Goal: Task Accomplishment & Management: Use online tool/utility

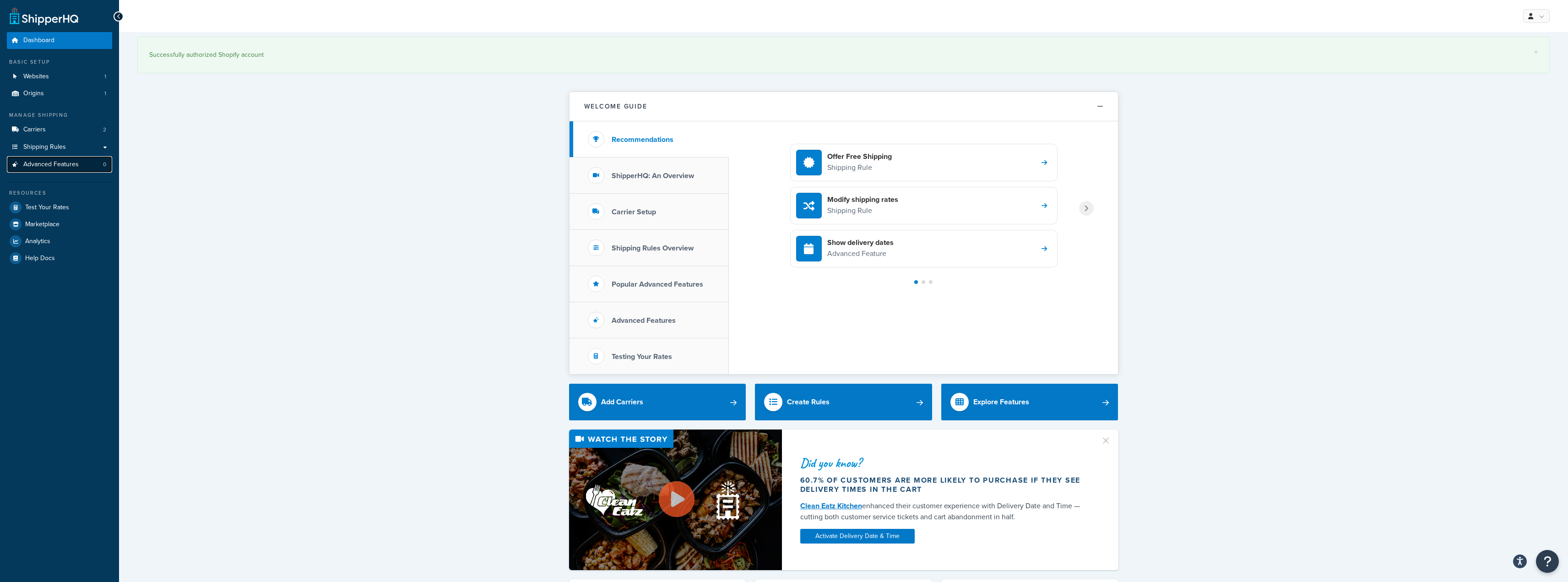
click at [79, 163] on link "Advanced Features 0" at bounding box center [59, 164] width 105 height 17
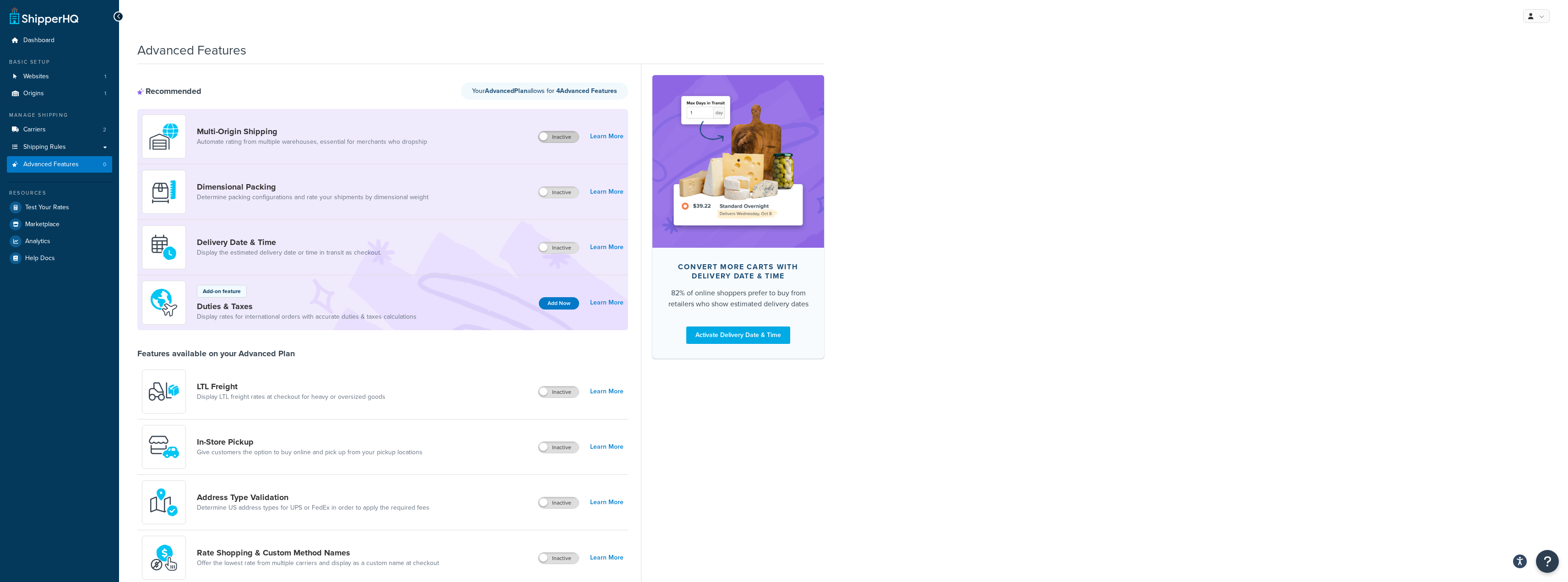
click at [557, 136] on label "Inactive" at bounding box center [559, 137] width 40 height 11
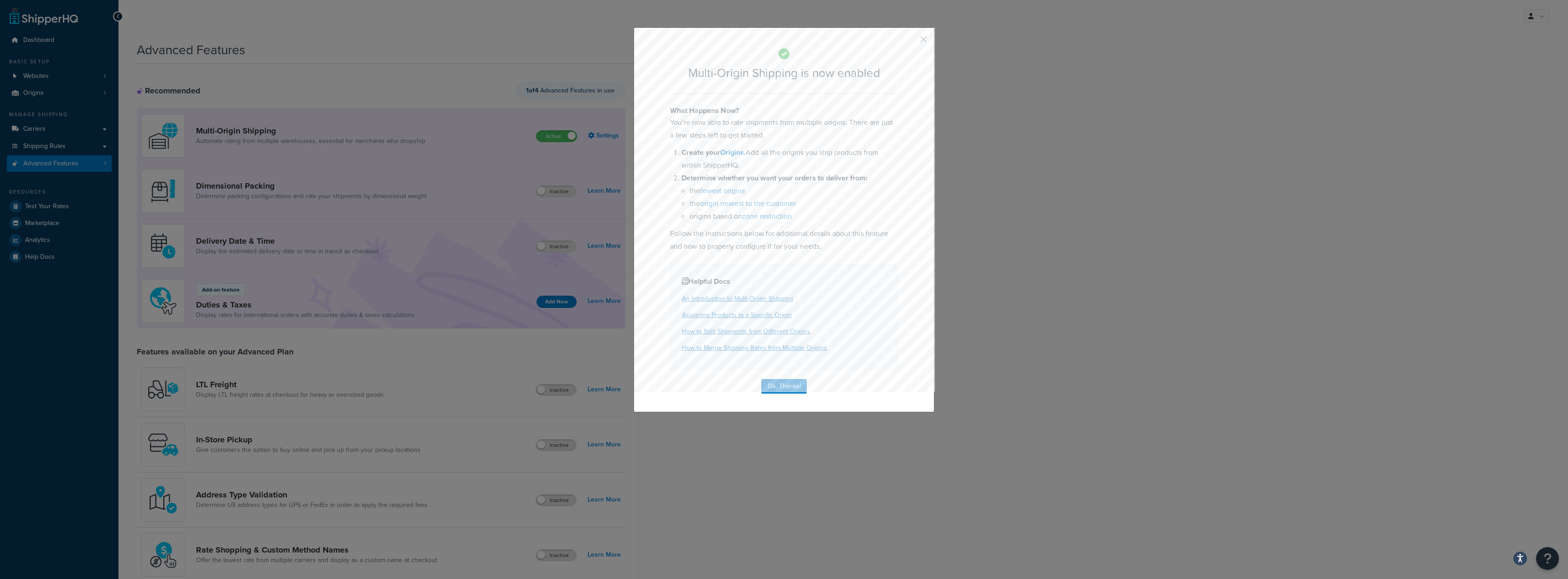
click at [911, 43] on button "button" at bounding box center [910, 43] width 2 height 2
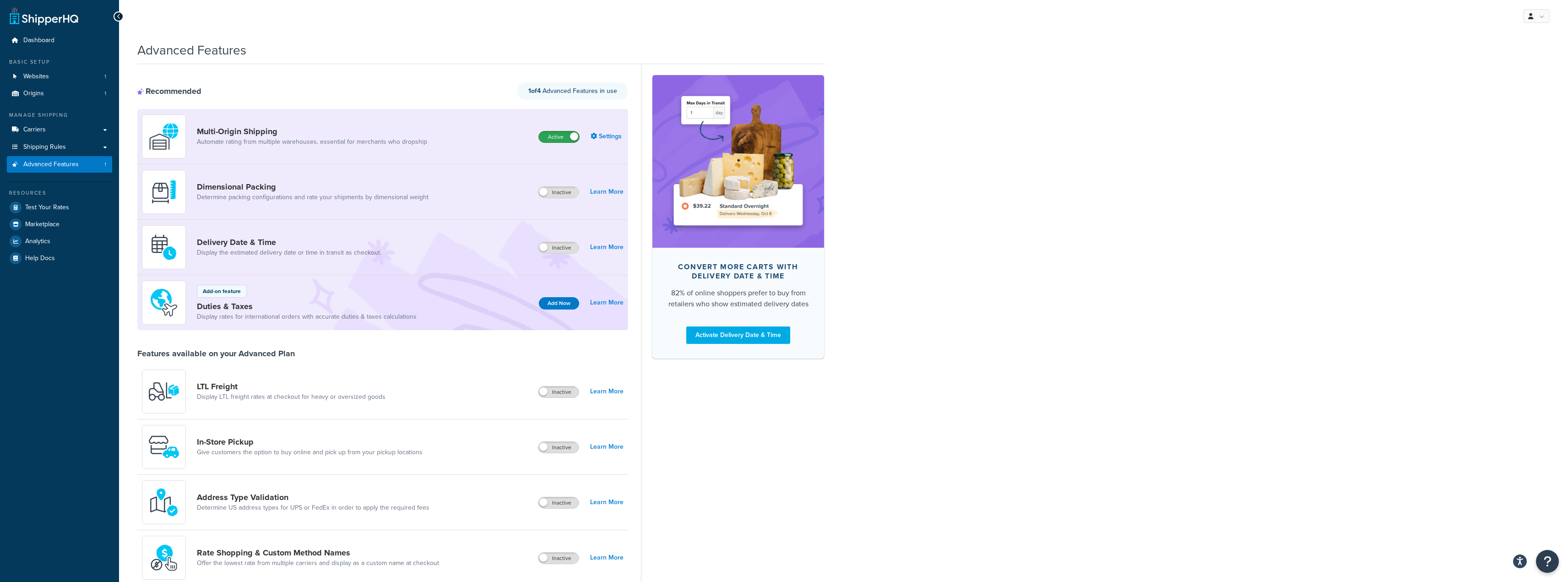
click at [567, 139] on label "Active" at bounding box center [559, 137] width 40 height 11
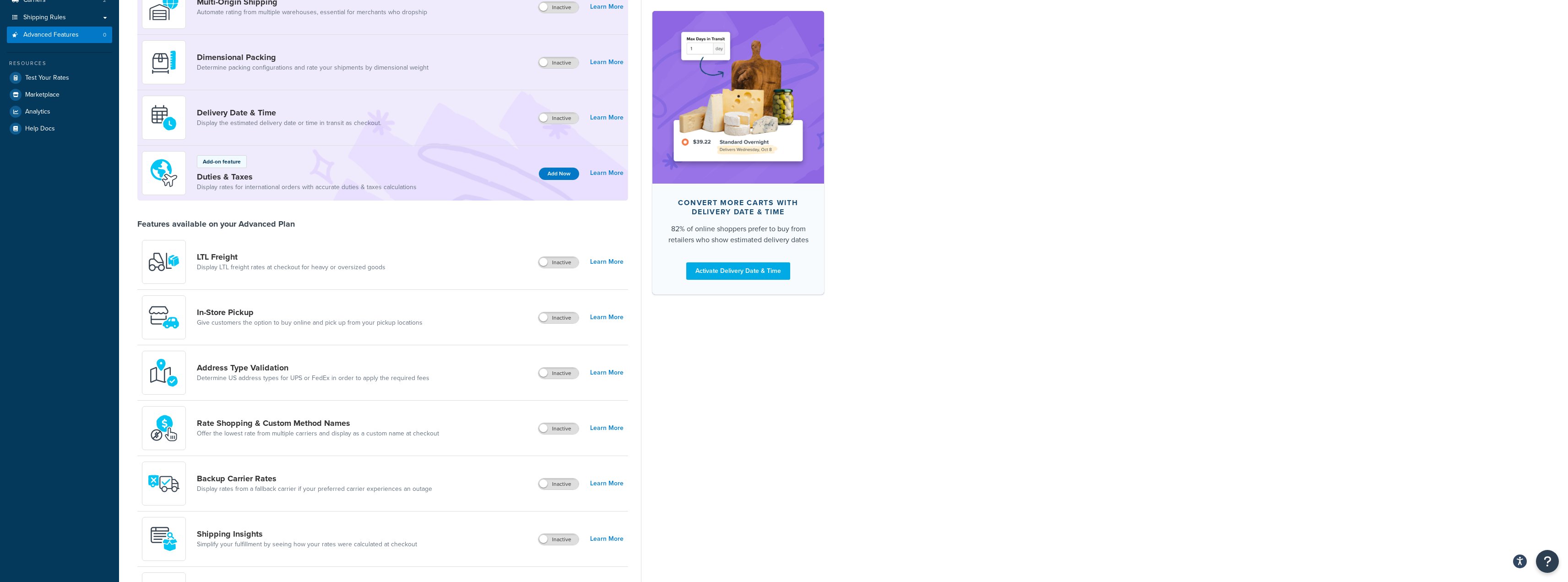
scroll to position [138, 0]
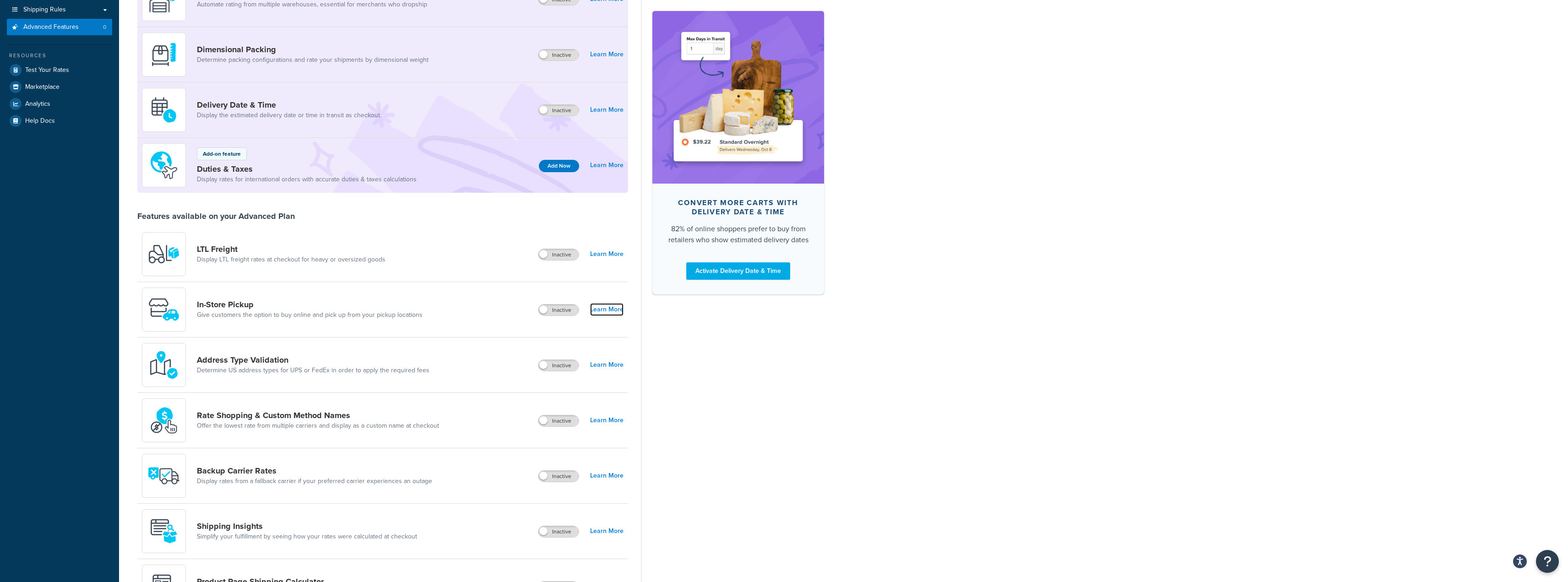
click at [615, 308] on link "Learn More" at bounding box center [606, 309] width 34 height 13
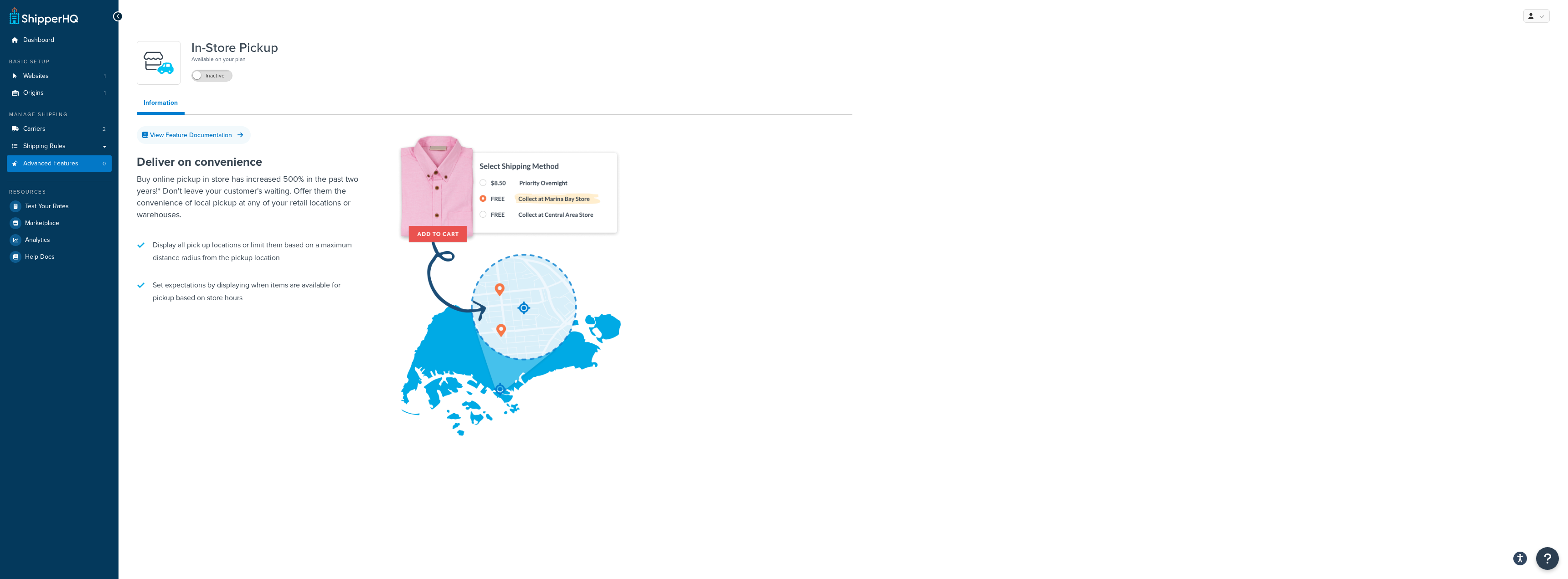
click at [118, 15] on icon at bounding box center [118, 16] width 4 height 6
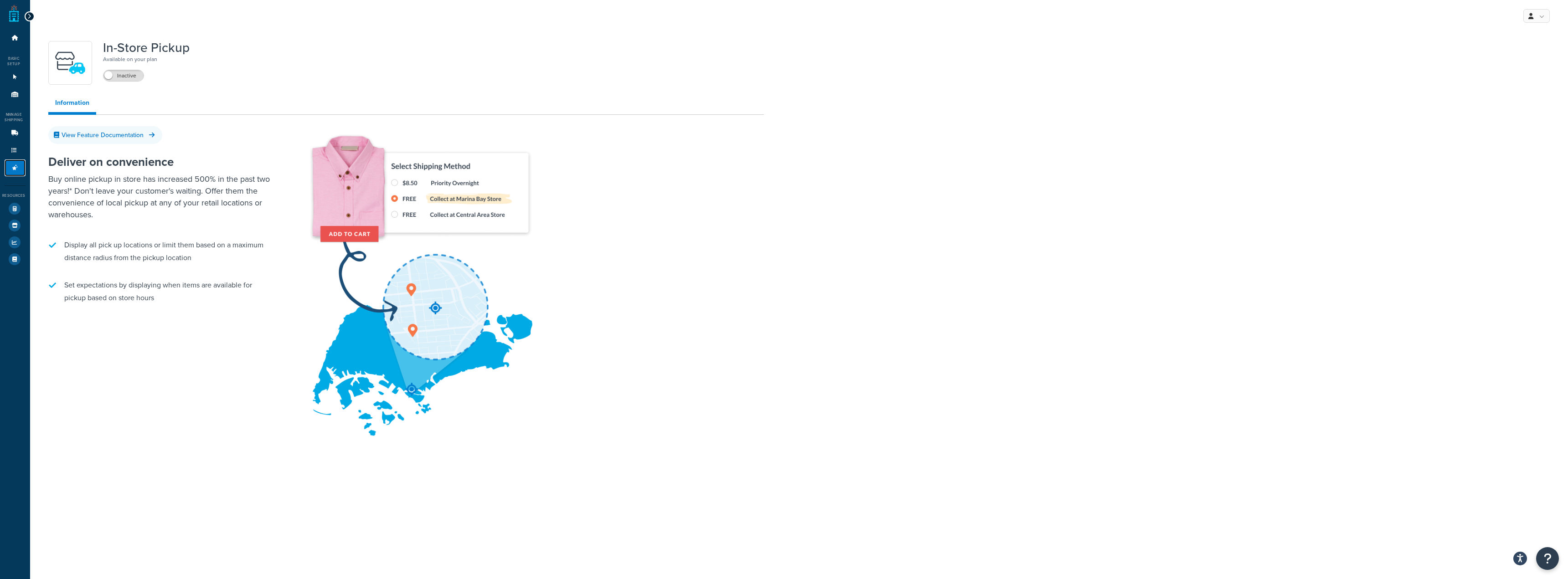
click at [20, 168] on link "Advanced Features 0" at bounding box center [15, 168] width 21 height 17
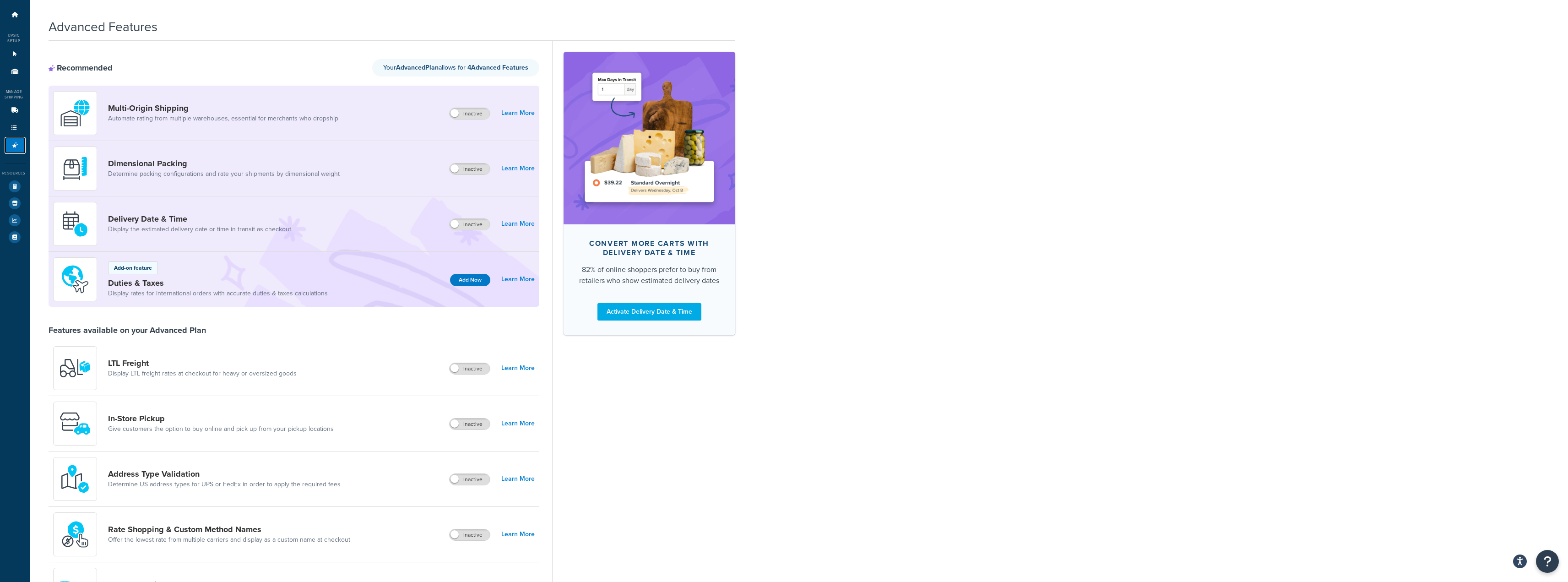
scroll to position [46, 0]
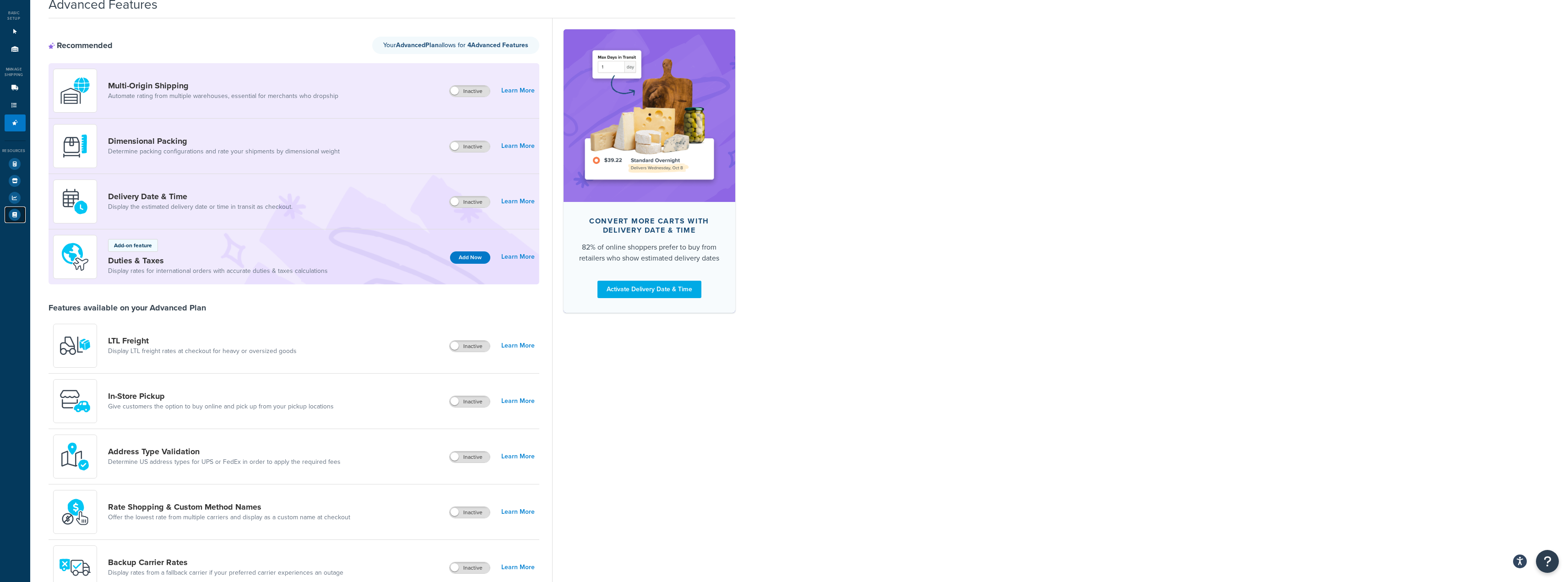
click at [15, 215] on icon at bounding box center [14, 214] width 12 height 12
click at [13, 194] on icon at bounding box center [14, 197] width 12 height 12
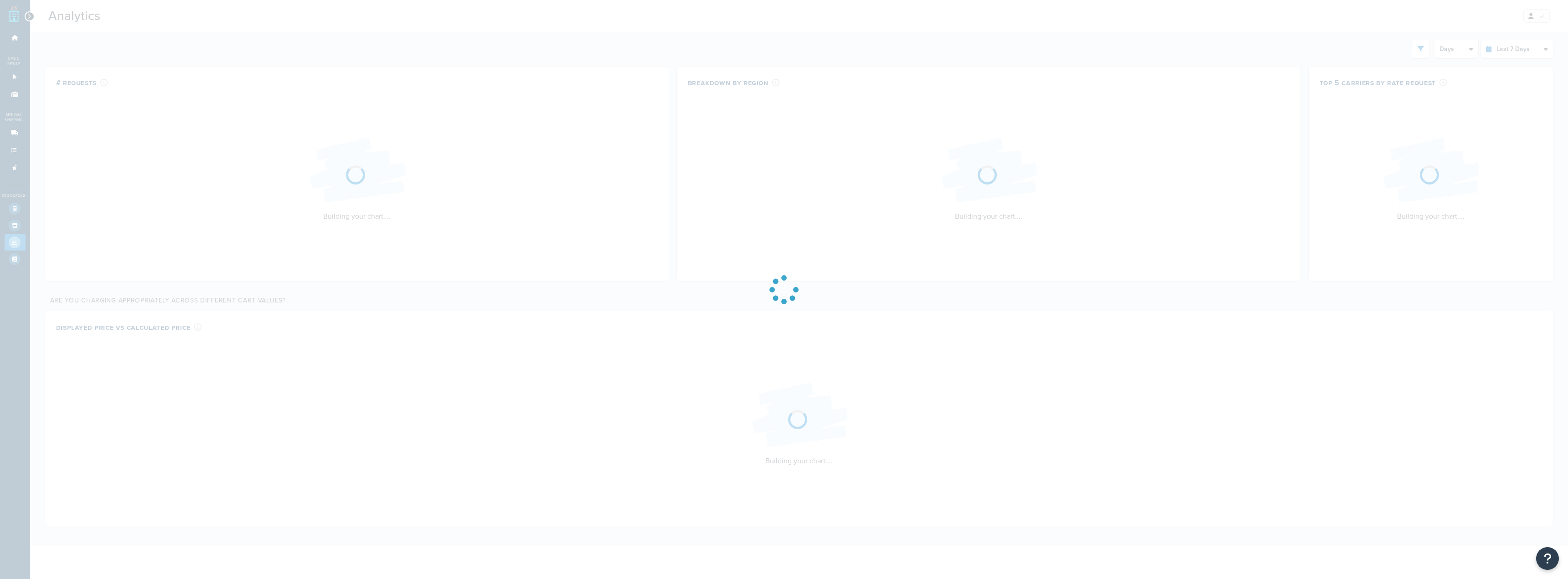
select select "last_7_days"
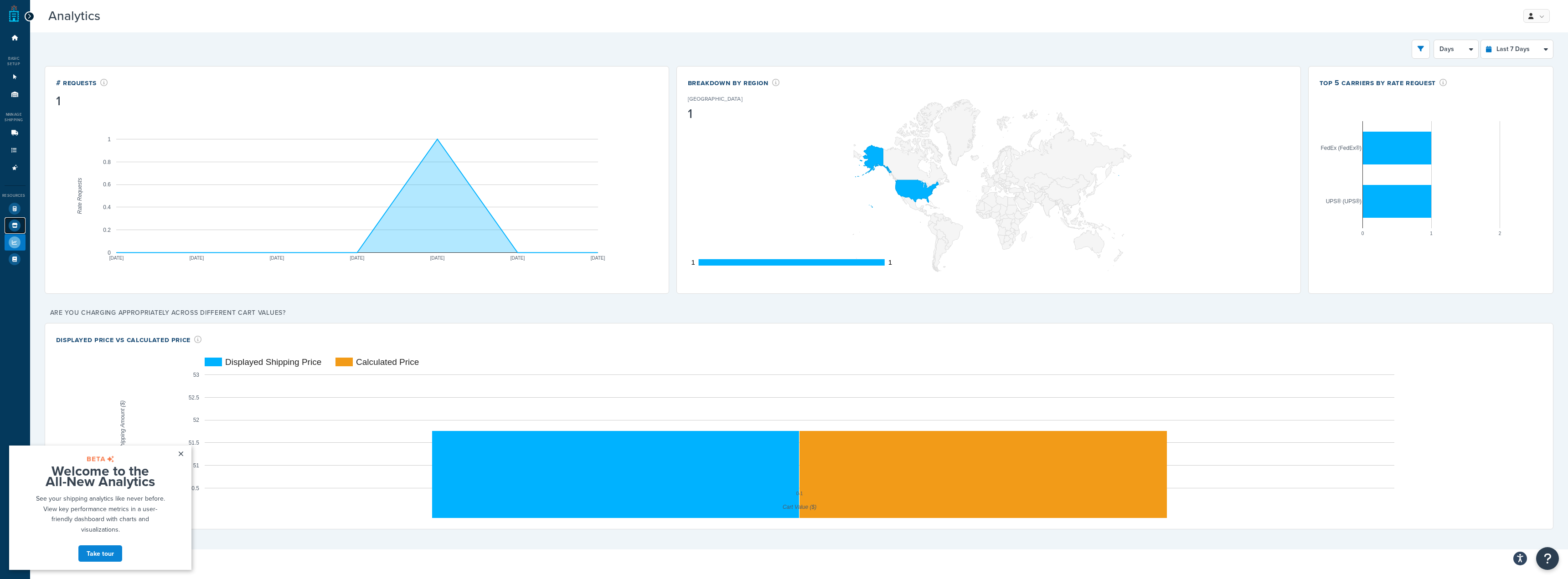
click at [12, 221] on icon at bounding box center [14, 225] width 12 height 12
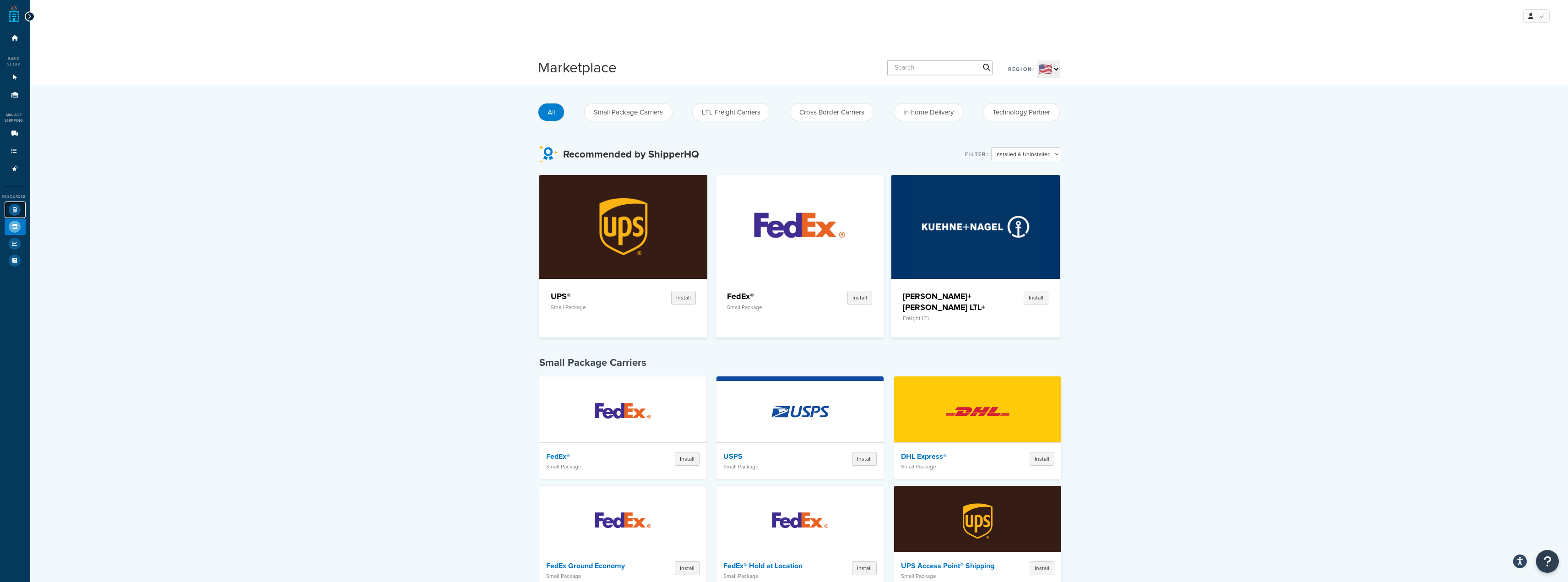
click at [10, 216] on link "Test Your Rates" at bounding box center [15, 209] width 21 height 17
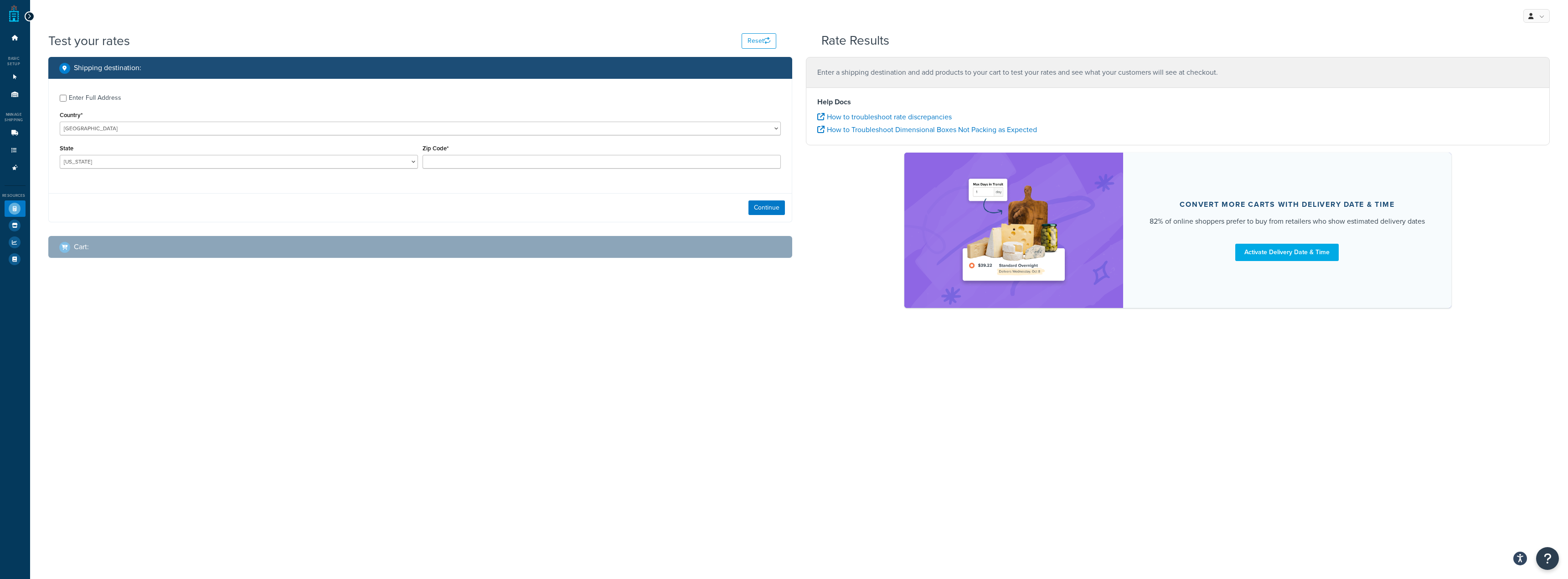
click at [77, 94] on div "Enter Full Address" at bounding box center [95, 98] width 52 height 13
click at [66, 95] on input "Enter Full Address" at bounding box center [63, 98] width 7 height 7
checkbox input "true"
